Goal: Register for event/course

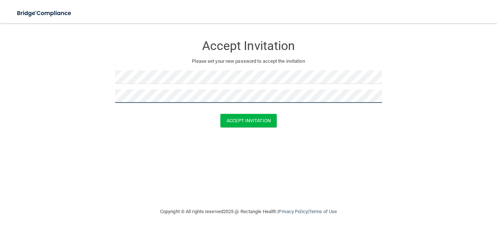
click at [220, 114] on button "Accept Invitation" at bounding box center [248, 121] width 56 height 14
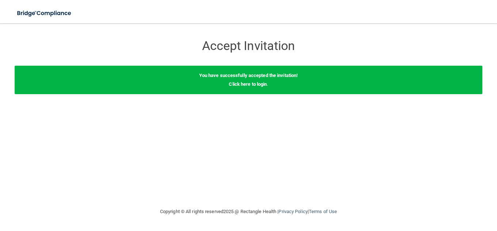
click at [243, 81] on div "You have successfully accepted the invitation! Click here to login ." at bounding box center [249, 80] width 468 height 29
click at [244, 86] on link "Click here to login" at bounding box center [248, 84] width 38 height 5
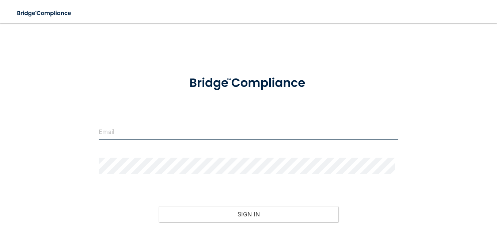
click at [264, 134] on input "email" at bounding box center [248, 132] width 299 height 16
type input "[PERSON_NAME][EMAIL_ADDRESS][DOMAIN_NAME]"
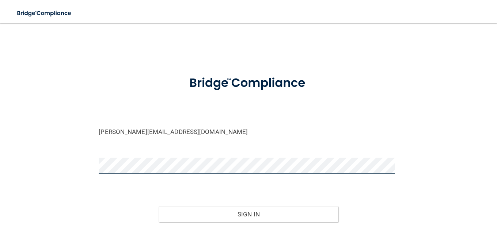
click at [159, 207] on button "Sign In" at bounding box center [249, 215] width 180 height 16
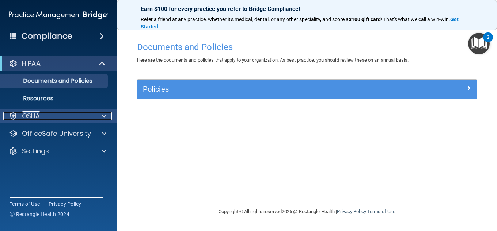
click at [100, 113] on div at bounding box center [103, 116] width 18 height 9
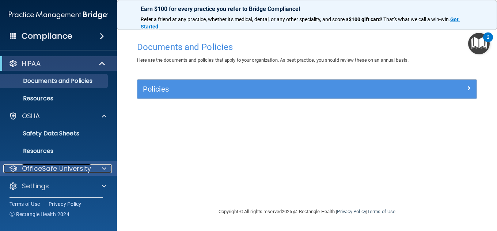
click at [82, 172] on p "OfficeSafe University" at bounding box center [56, 169] width 69 height 9
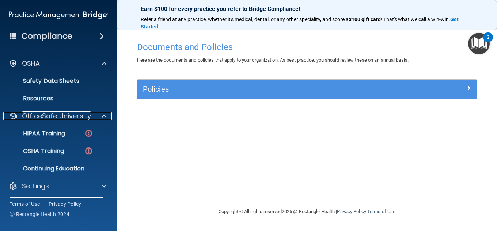
scroll to position [54, 0]
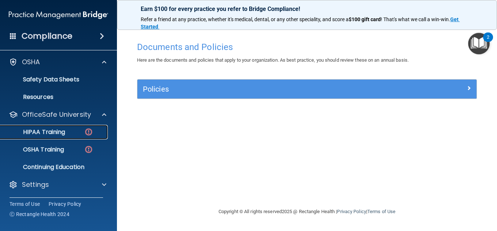
click at [79, 134] on div "HIPAA Training" at bounding box center [55, 132] width 100 height 7
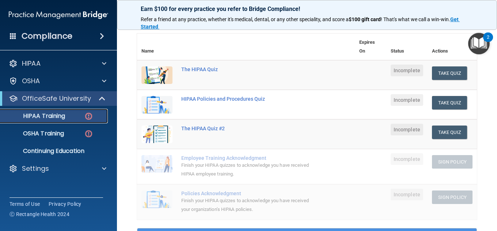
scroll to position [80, 0]
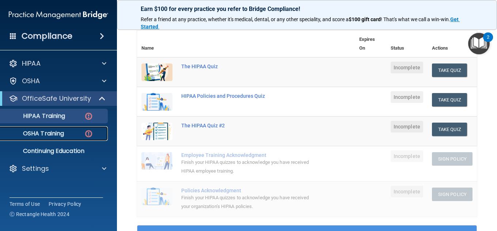
click at [27, 134] on p "OSHA Training" at bounding box center [34, 133] width 59 height 7
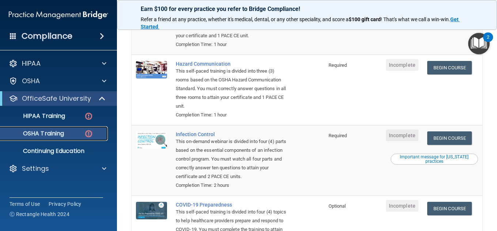
scroll to position [123, 0]
